Goal: Task Accomplishment & Management: Manage account settings

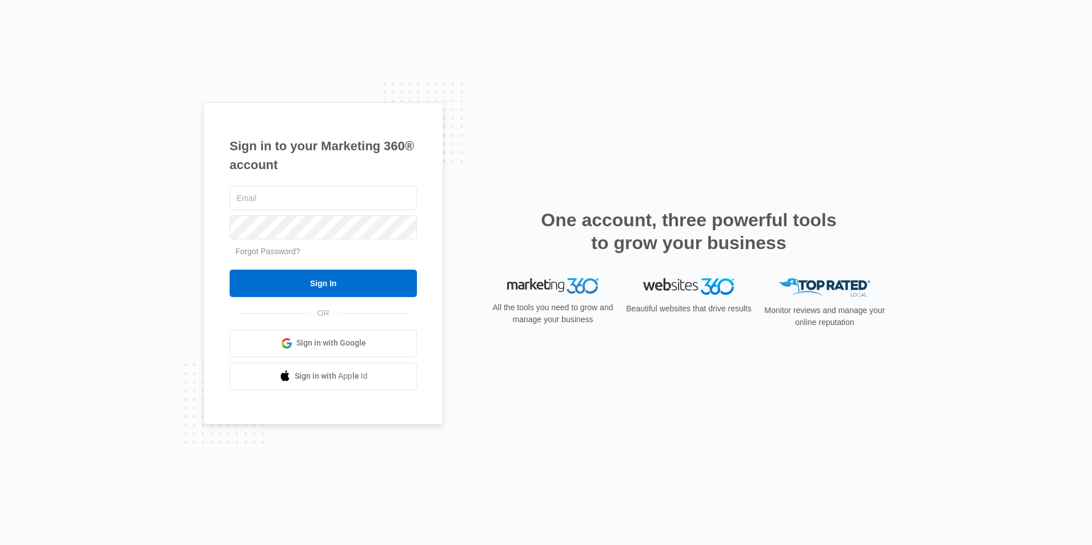
type input "[PERSON_NAME][EMAIL_ADDRESS][DOMAIN_NAME]"
click at [768, 101] on div "Sign in to your Marketing 360® account [PERSON_NAME][EMAIL_ADDRESS][DOMAIN_NAME…" at bounding box center [546, 272] width 1092 height 545
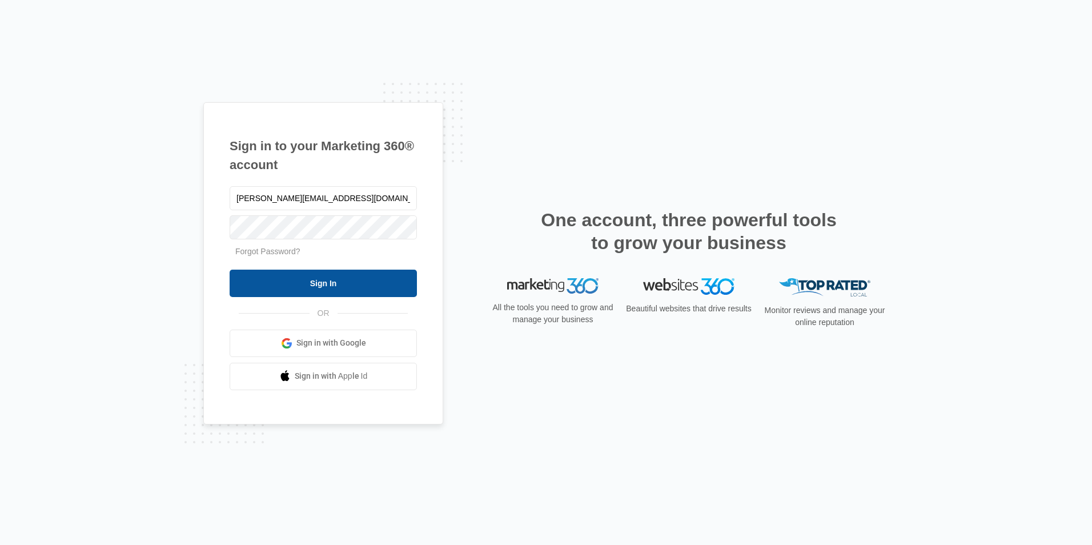
click at [366, 284] on input "Sign In" at bounding box center [323, 283] width 187 height 27
